Goal: Navigation & Orientation: Understand site structure

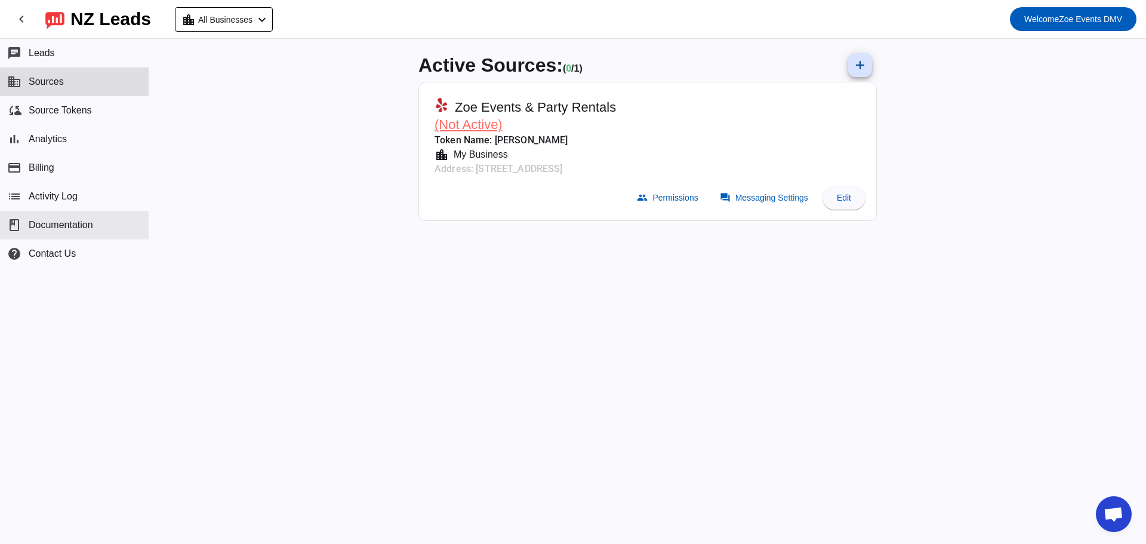
click at [62, 231] on button "book Documentation" at bounding box center [74, 225] width 149 height 29
click at [74, 262] on button "help Contact Us" at bounding box center [74, 253] width 149 height 29
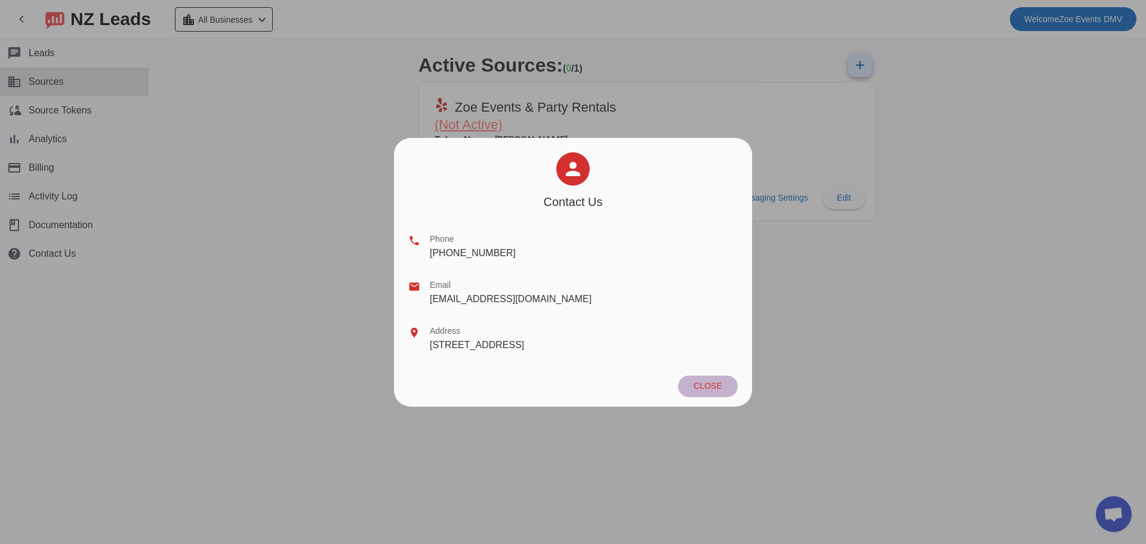
click at [705, 391] on span at bounding box center [708, 385] width 60 height 21
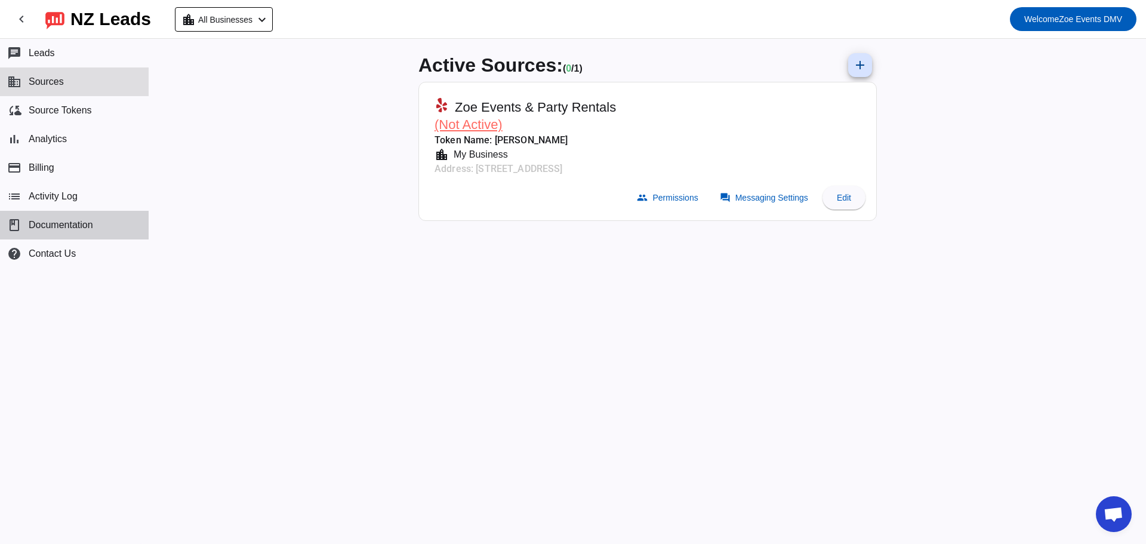
click at [57, 229] on span "Documentation" at bounding box center [61, 225] width 64 height 11
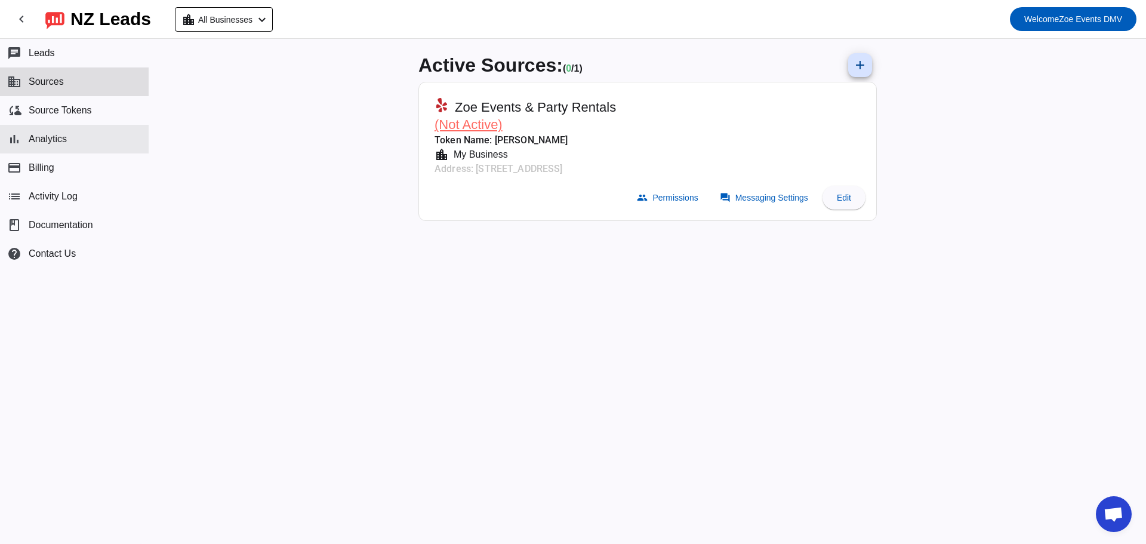
click at [67, 143] on button "bar_chart Analytics" at bounding box center [74, 139] width 149 height 29
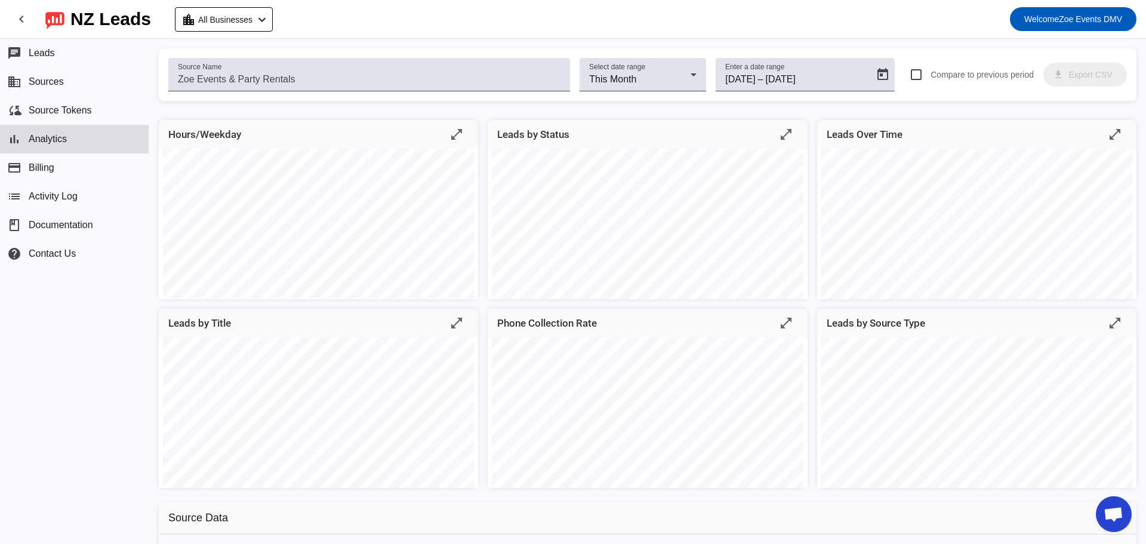
click at [518, 8] on mat-toolbar-row "chevron_left NZ Leads location_city All Businesses chevron_left Welcome Zoe Eve…" at bounding box center [573, 19] width 1146 height 38
click at [53, 78] on span "Sources" at bounding box center [46, 81] width 35 height 11
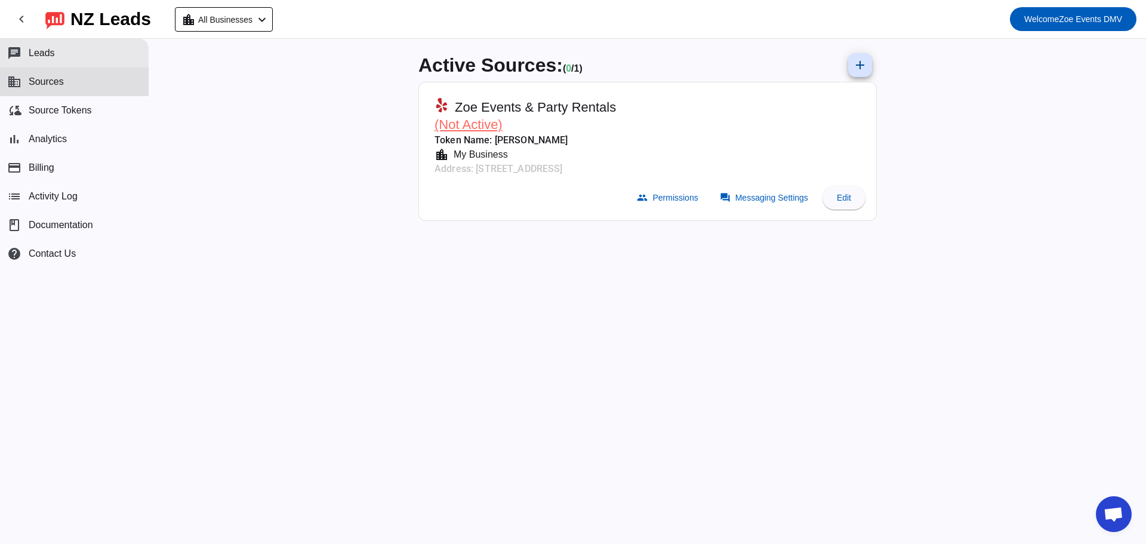
click at [60, 54] on button "chat Leads" at bounding box center [74, 53] width 149 height 29
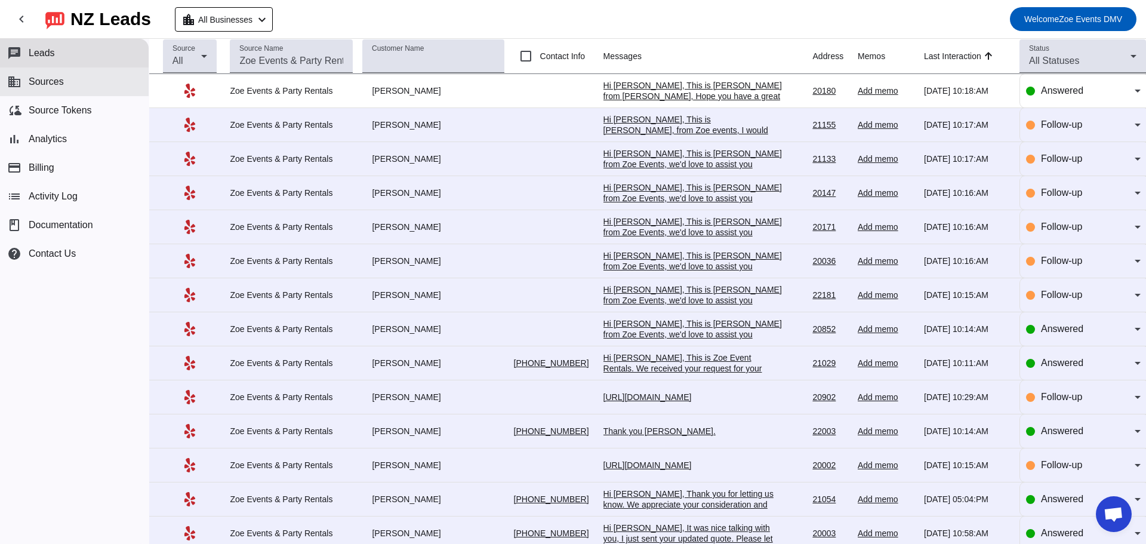
click at [64, 87] on button "business Sources" at bounding box center [74, 81] width 149 height 29
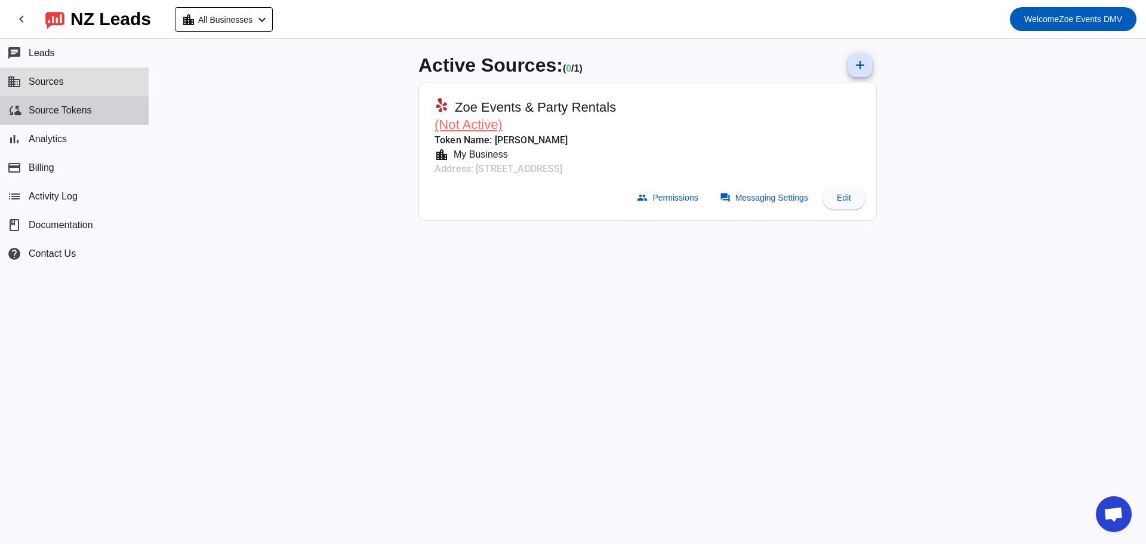
click at [48, 98] on button "cloud_sync Source Tokens" at bounding box center [74, 110] width 149 height 29
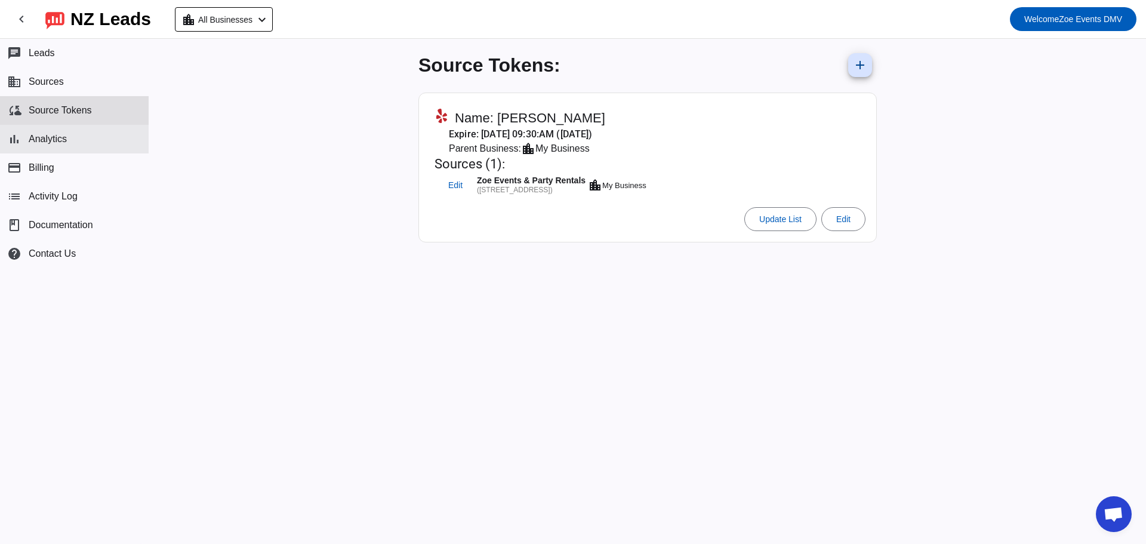
click at [38, 135] on span "Analytics" at bounding box center [48, 139] width 38 height 11
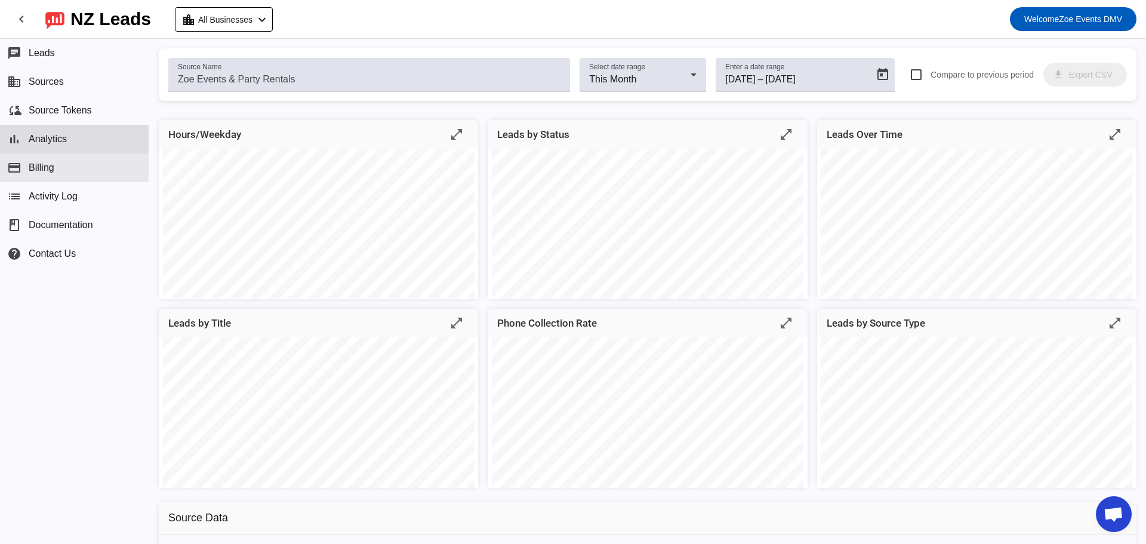
click at [45, 164] on span "Billing" at bounding box center [42, 167] width 26 height 11
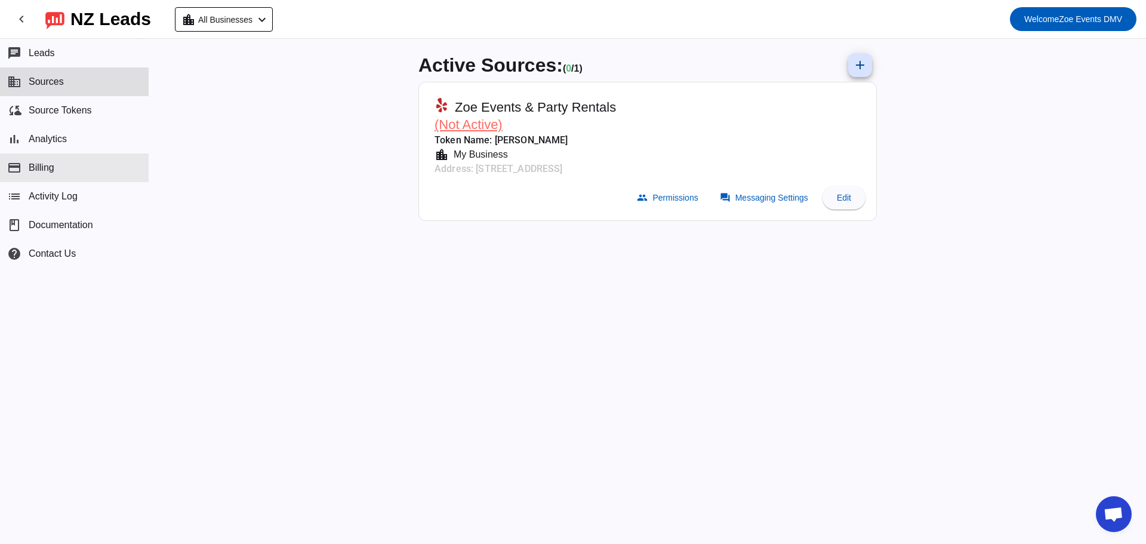
click at [64, 171] on button "payment Billing" at bounding box center [74, 167] width 149 height 29
